Goal: Information Seeking & Learning: Find specific fact

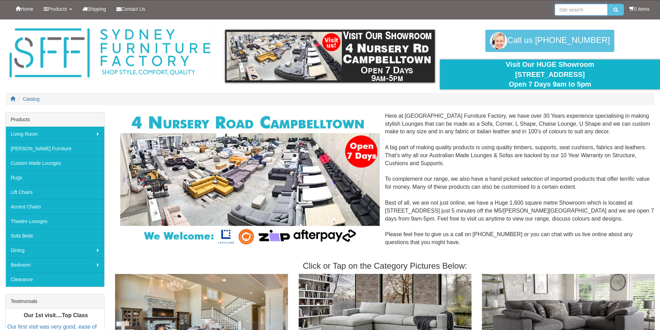
click at [577, 5] on input "search" at bounding box center [580, 10] width 53 height 12
click at [573, 7] on input "search" at bounding box center [580, 10] width 53 height 12
click at [574, 8] on input "search" at bounding box center [580, 10] width 53 height 12
type input "showtime straight"
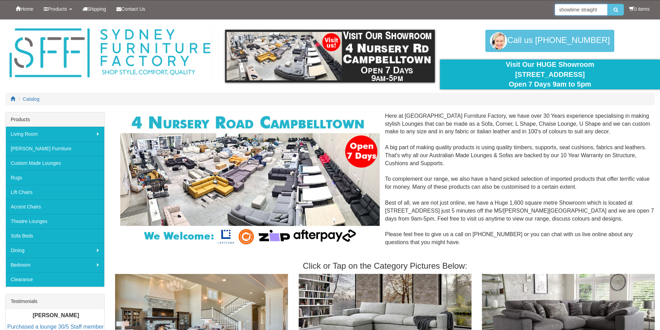
click at [607, 4] on button "submit" at bounding box center [615, 10] width 16 height 12
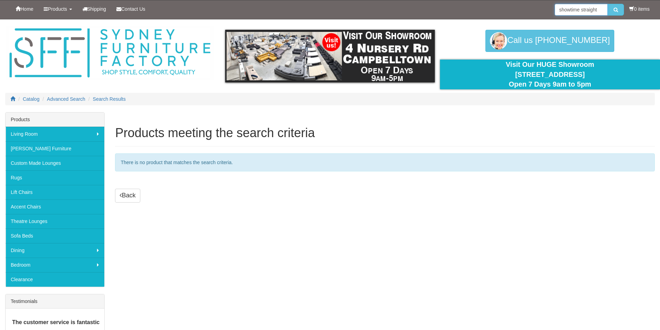
drag, startPoint x: 599, startPoint y: 12, endPoint x: 579, endPoint y: 11, distance: 20.1
click at [579, 11] on input "showtime straight" at bounding box center [580, 10] width 53 height 12
type input "showtime"
click at [607, 4] on button "submit" at bounding box center [615, 10] width 16 height 12
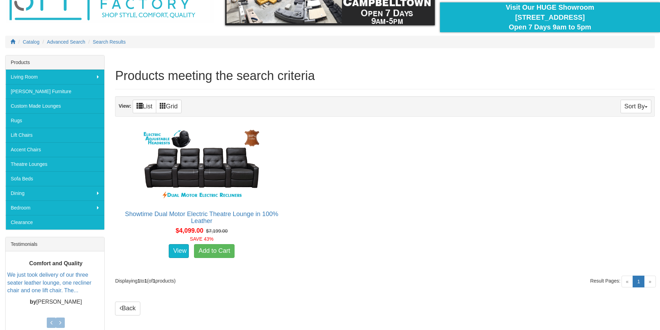
scroll to position [69, 0]
